Goal: Task Accomplishment & Management: Use online tool/utility

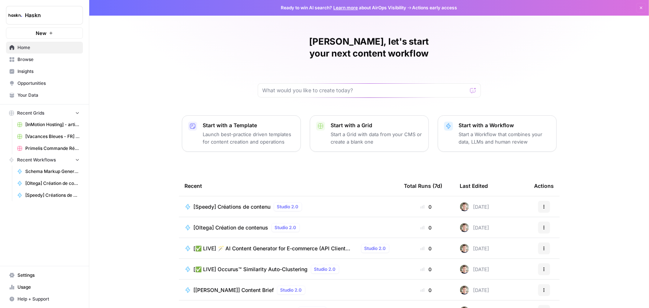
click at [227, 224] on span "[Oltega] Création de contenus" at bounding box center [231, 227] width 75 height 7
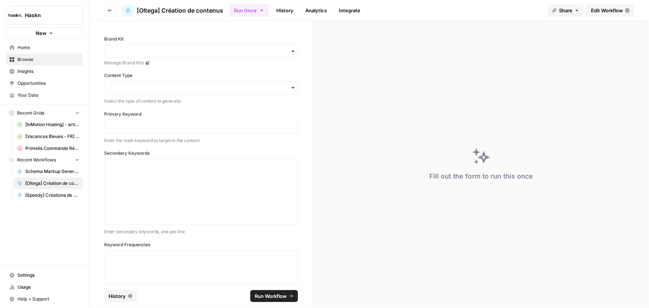
click at [612, 9] on span "Edit Workflow" at bounding box center [607, 10] width 32 height 7
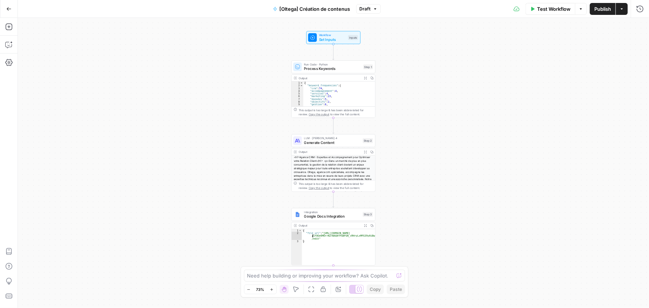
type textarea "**********"
drag, startPoint x: 317, startPoint y: 239, endPoint x: 316, endPoint y: 235, distance: 4.2
click at [316, 235] on div "{ "file_url" : "[URL][DOMAIN_NAME] /1fOGe6MOrrN2rBAQ0fFGBFGN_cRHryLxMFG39y0iBwx…" at bounding box center [338, 250] width 73 height 42
click at [332, 239] on div "{ "file_url" : "[URL][DOMAIN_NAME] /1fOGe6MOrrN2rBAQ0fFGBFGN_cRHryLxMFG39y0iBwx…" at bounding box center [338, 250] width 73 height 42
click at [9, 8] on icon "button" at bounding box center [8, 8] width 5 height 5
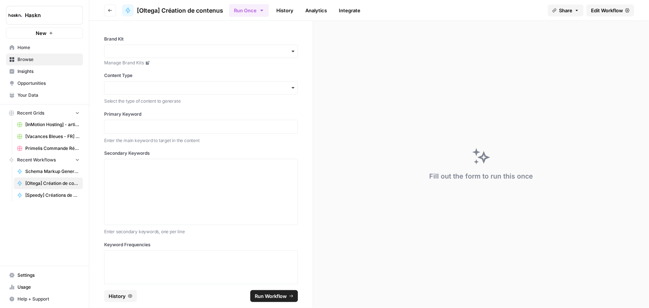
click at [240, 11] on button "Run Once" at bounding box center [249, 10] width 40 height 13
click at [281, 9] on link "History" at bounding box center [285, 10] width 26 height 12
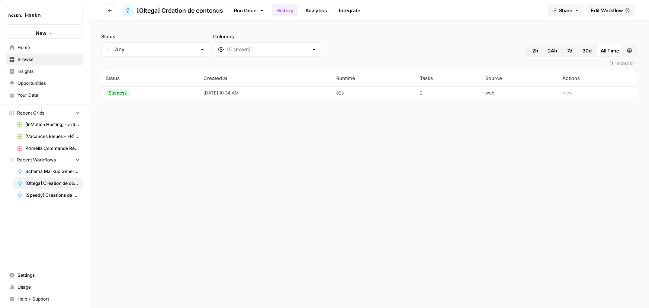
click at [123, 94] on div "Success" at bounding box center [118, 93] width 24 height 7
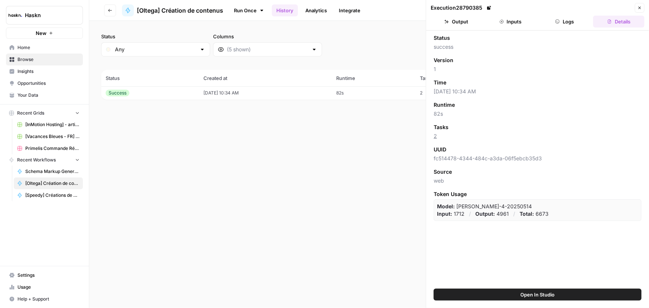
click at [468, 22] on button "Output" at bounding box center [456, 22] width 51 height 12
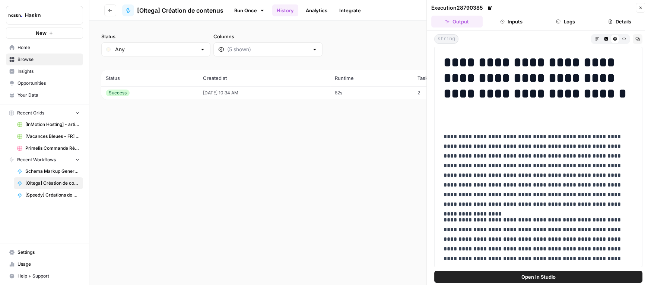
drag, startPoint x: 442, startPoint y: 60, endPoint x: 510, endPoint y: 79, distance: 70.7
drag, startPoint x: 519, startPoint y: 80, endPoint x: 544, endPoint y: 108, distance: 37.5
click at [544, 108] on h1 "**********" at bounding box center [535, 86] width 185 height 63
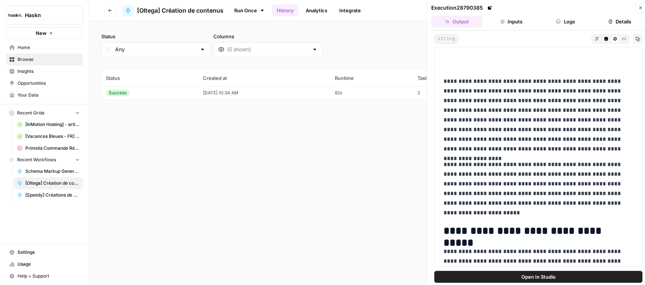
scroll to position [67, 0]
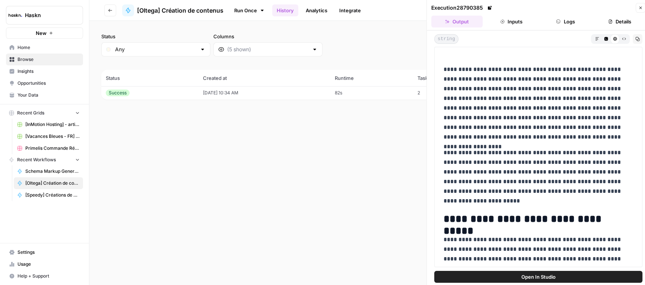
drag, startPoint x: 510, startPoint y: 200, endPoint x: 480, endPoint y: 157, distance: 53.0
click at [480, 157] on p "**********" at bounding box center [535, 177] width 185 height 58
click at [522, 176] on p "**********" at bounding box center [535, 177] width 185 height 58
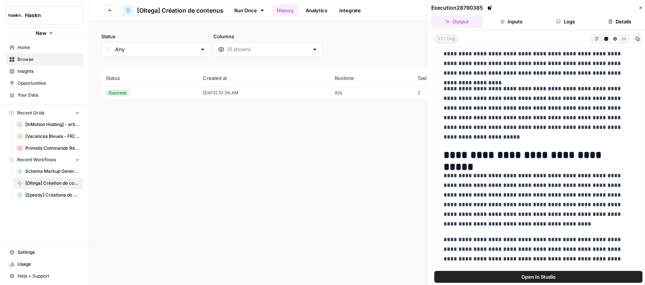
scroll to position [135, 0]
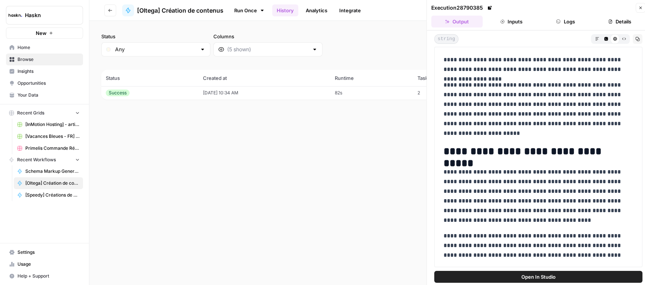
drag, startPoint x: 444, startPoint y: 152, endPoint x: 602, endPoint y: 203, distance: 165.9
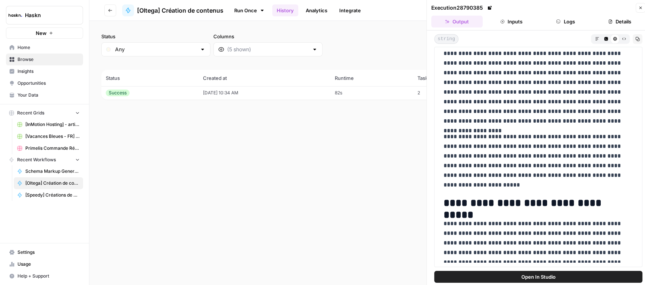
scroll to position [67, 0]
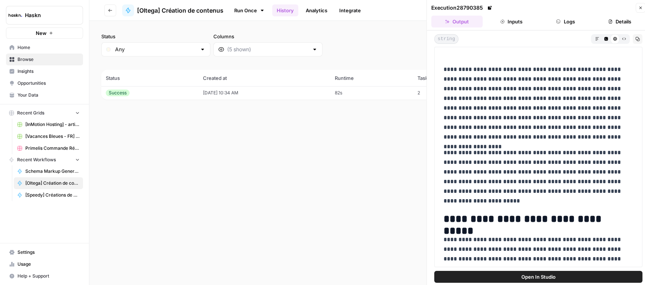
click at [489, 158] on p "**********" at bounding box center [535, 177] width 185 height 58
drag, startPoint x: 506, startPoint y: 201, endPoint x: 440, endPoint y: 150, distance: 83.4
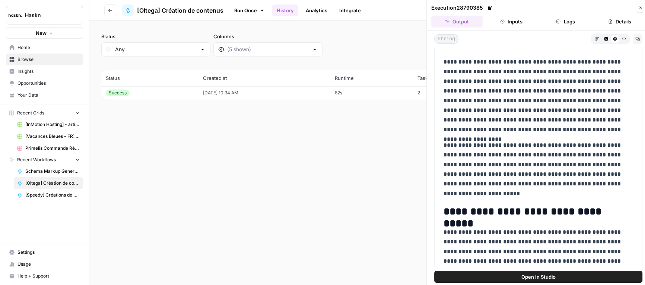
scroll to position [0, 0]
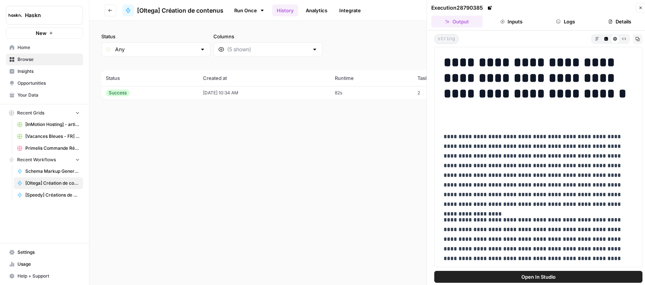
click at [565, 179] on p "**********" at bounding box center [535, 170] width 185 height 77
click at [257, 9] on link "Run Once" at bounding box center [249, 10] width 40 height 13
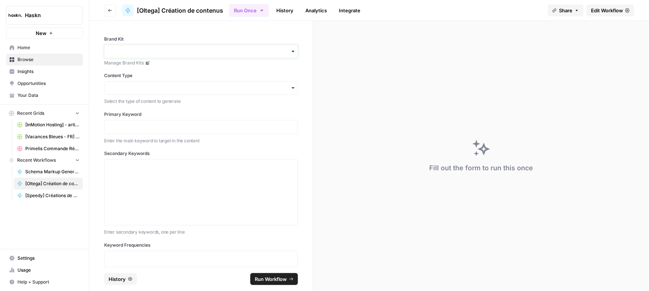
click at [230, 52] on input "Brand Kit" at bounding box center [201, 51] width 184 height 7
drag, startPoint x: 306, startPoint y: 75, endPoint x: 288, endPoint y: 80, distance: 19.3
click at [305, 75] on div "Brand Kit Manage Brand Kits Content Type Select the type of content to generate…" at bounding box center [201, 144] width 224 height 246
click at [247, 89] on input "Content Type" at bounding box center [201, 87] width 184 height 7
click at [236, 84] on input "Content Type" at bounding box center [201, 87] width 184 height 7
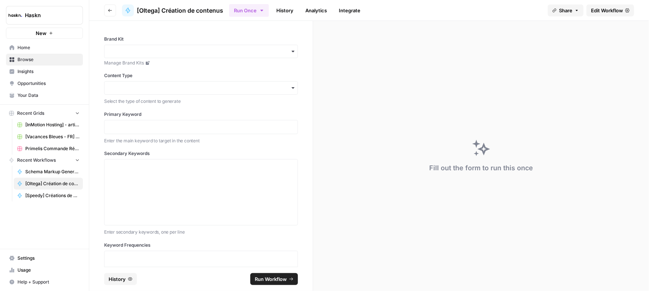
click at [290, 88] on icon "button" at bounding box center [293, 88] width 6 height 6
click at [141, 121] on div "Editorial Page" at bounding box center [199, 122] width 188 height 14
click at [181, 88] on input "Content Type" at bounding box center [201, 87] width 184 height 7
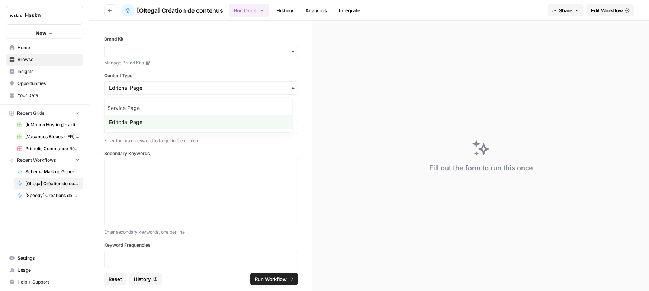
click at [189, 93] on div "button" at bounding box center [201, 87] width 194 height 13
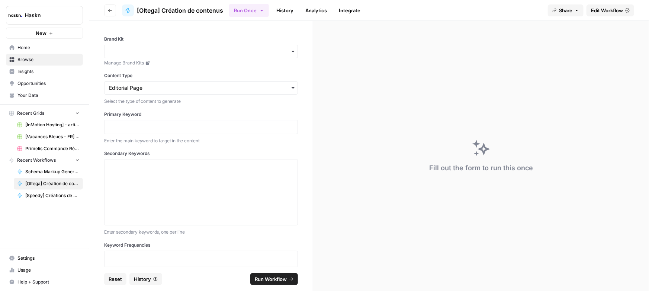
click at [292, 51] on div "button" at bounding box center [201, 51] width 194 height 13
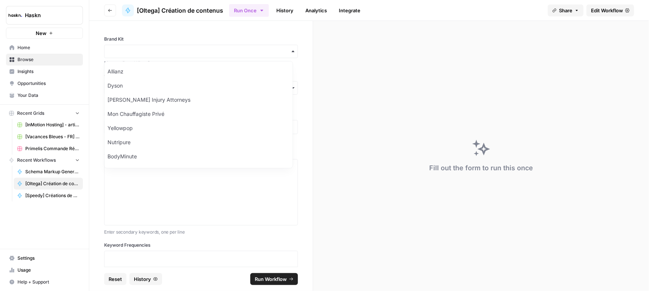
click at [167, 38] on label "Brand Kit" at bounding box center [201, 39] width 194 height 7
click at [167, 48] on input "Brand Kit" at bounding box center [201, 51] width 184 height 7
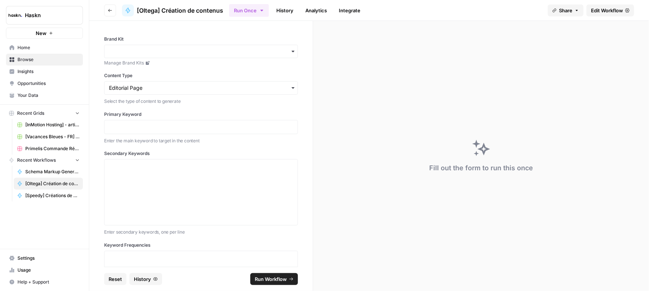
click at [290, 48] on icon "button" at bounding box center [293, 51] width 6 height 6
drag, startPoint x: 130, startPoint y: 144, endPoint x: 107, endPoint y: 145, distance: 23.1
click at [107, 145] on div "Oltega" at bounding box center [199, 145] width 188 height 14
click at [147, 66] on link "Manage Brand Kits" at bounding box center [201, 63] width 194 height 7
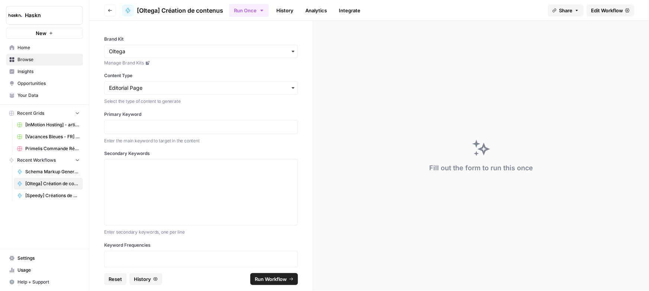
click at [258, 10] on button "Run Once" at bounding box center [249, 10] width 40 height 13
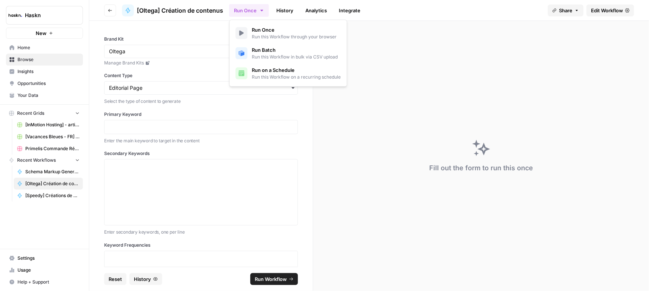
click at [264, 47] on span "Run Batch" at bounding box center [295, 49] width 86 height 7
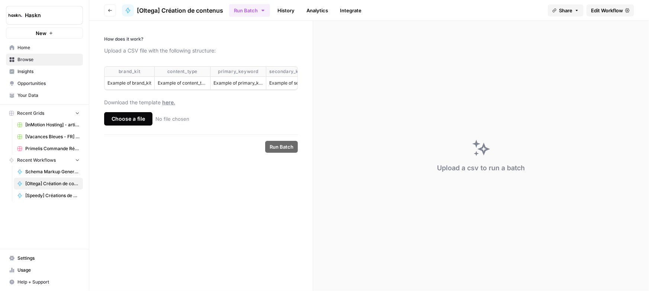
click at [230, 125] on label "Choose a file No file chosen" at bounding box center [201, 118] width 194 height 13
click at [0, 0] on input "Choose a file No file chosen" at bounding box center [0, 0] width 0 height 0
drag, startPoint x: 152, startPoint y: 84, endPoint x: 106, endPoint y: 78, distance: 46.9
click at [106, 78] on td "Example of brand_kit" at bounding box center [130, 83] width 50 height 13
click at [154, 142] on footer "Run Batch" at bounding box center [201, 146] width 194 height 24
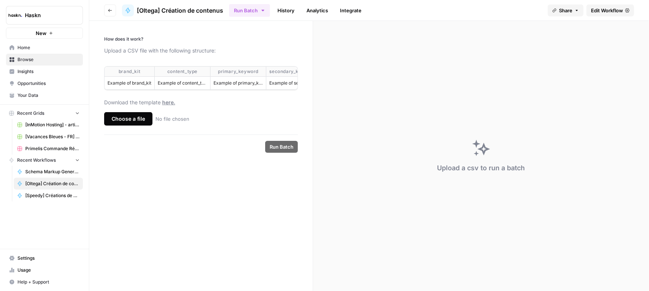
drag, startPoint x: 116, startPoint y: 73, endPoint x: 151, endPoint y: 81, distance: 36.0
click at [151, 81] on table "brand_kit content_type primary_keyword secondary_keywords keyword_frequencies w…" at bounding box center [323, 78] width 436 height 23
click at [154, 84] on td "Example of brand_kit" at bounding box center [130, 83] width 50 height 13
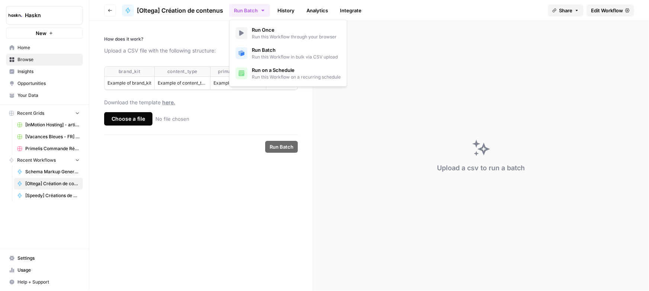
click at [238, 7] on button "Run Batch" at bounding box center [249, 10] width 41 height 13
click at [255, 29] on span "Run Once" at bounding box center [294, 29] width 85 height 7
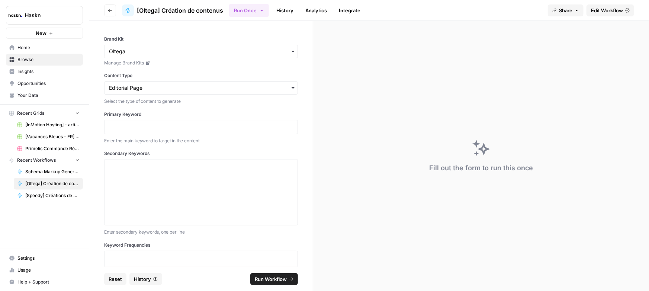
click at [155, 78] on label "Content Type" at bounding box center [201, 75] width 194 height 7
click at [155, 84] on input "Content Type" at bounding box center [201, 87] width 184 height 7
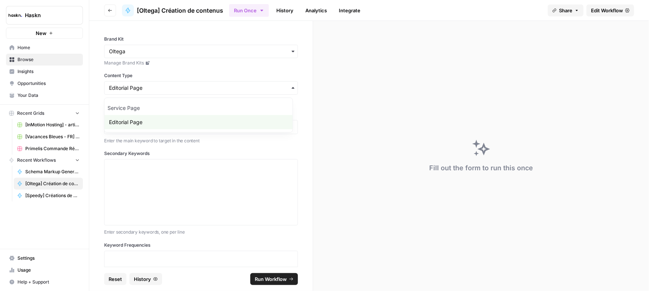
click at [181, 73] on label "Content Type" at bounding box center [201, 75] width 194 height 7
click at [181, 84] on input "Content Type" at bounding box center [201, 87] width 184 height 7
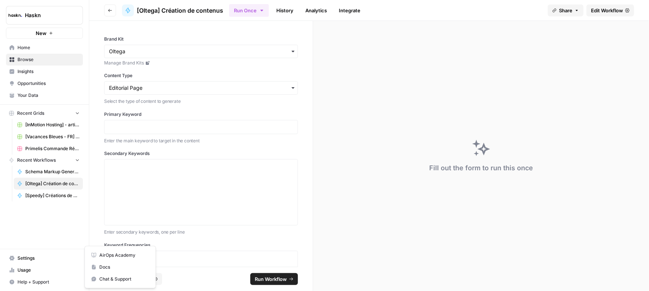
click at [36, 282] on span "Help + Support" at bounding box center [48, 281] width 62 height 7
click at [112, 278] on span "Chat & Support" at bounding box center [124, 278] width 50 height 7
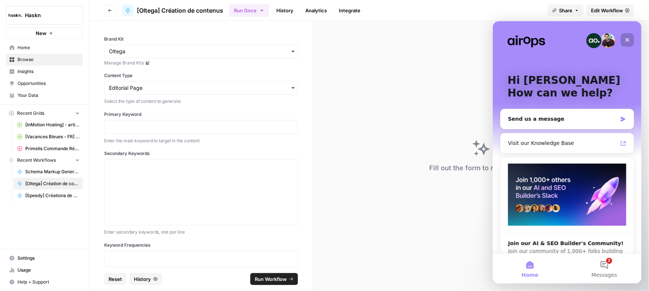
click at [626, 41] on icon "Close" at bounding box center [627, 39] width 6 height 6
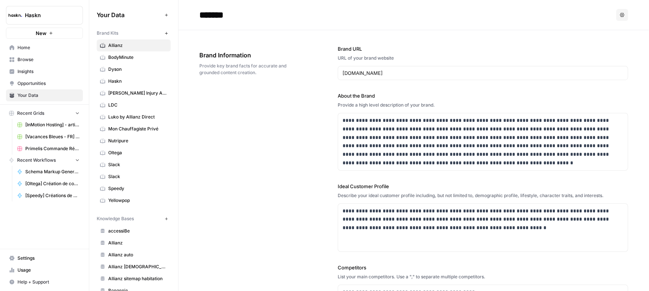
click at [118, 153] on span "Oltega" at bounding box center [137, 152] width 59 height 7
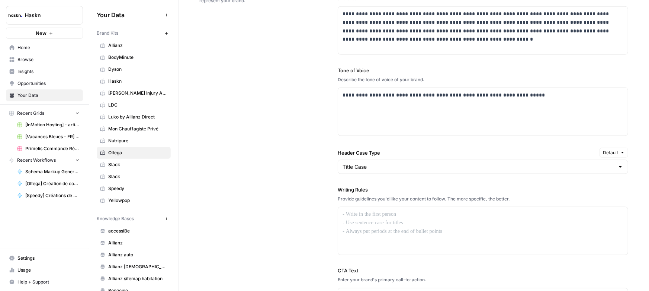
scroll to position [473, 0]
